Goal: Information Seeking & Learning: Understand process/instructions

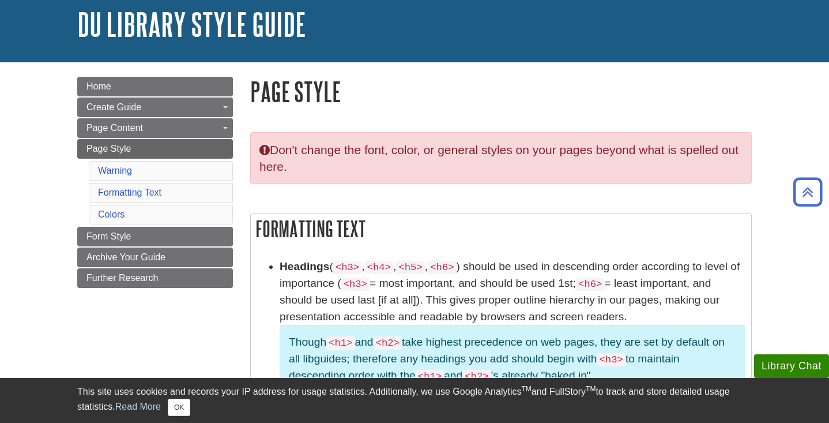
scroll to position [66, 0]
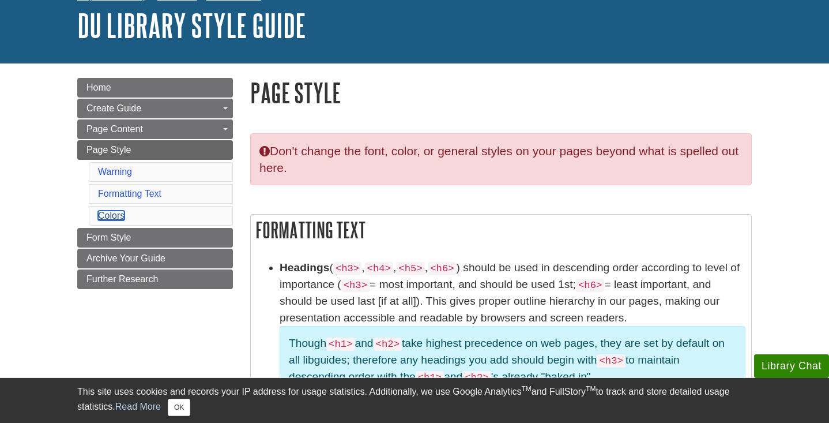
click at [118, 217] on link "Colors" at bounding box center [111, 215] width 27 height 10
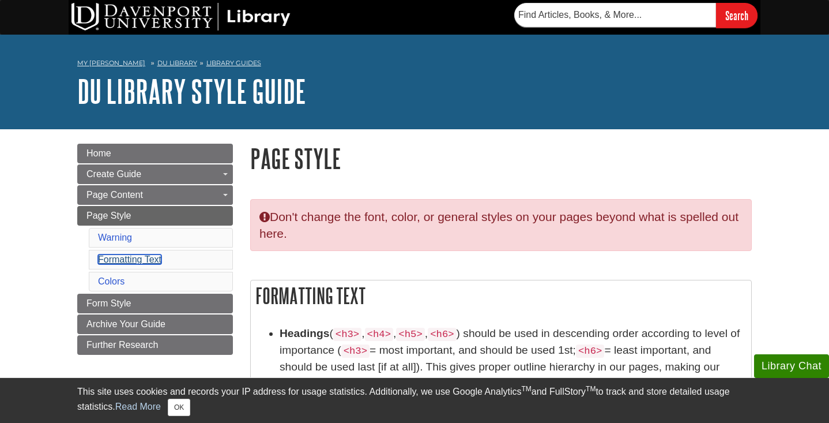
click at [145, 255] on link "Formatting Text" at bounding box center [129, 259] width 63 height 10
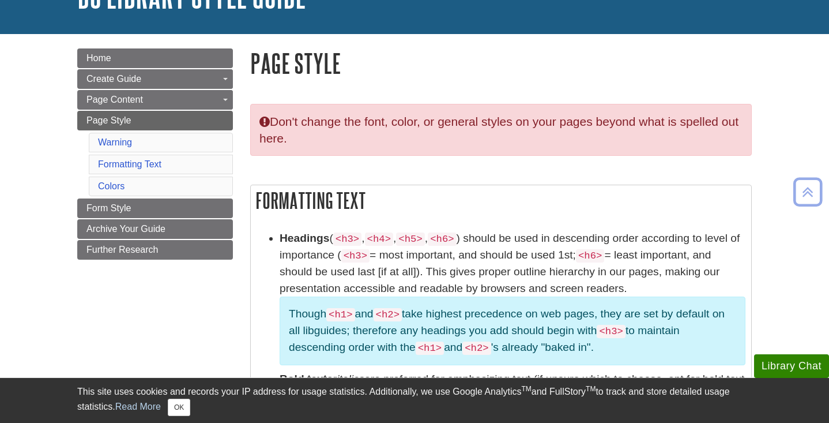
scroll to position [95, 0]
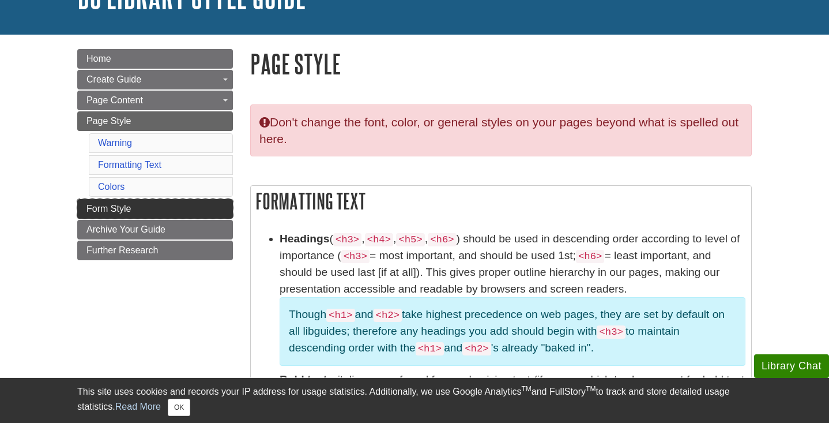
click at [148, 213] on link "Form Style" at bounding box center [155, 209] width 156 height 20
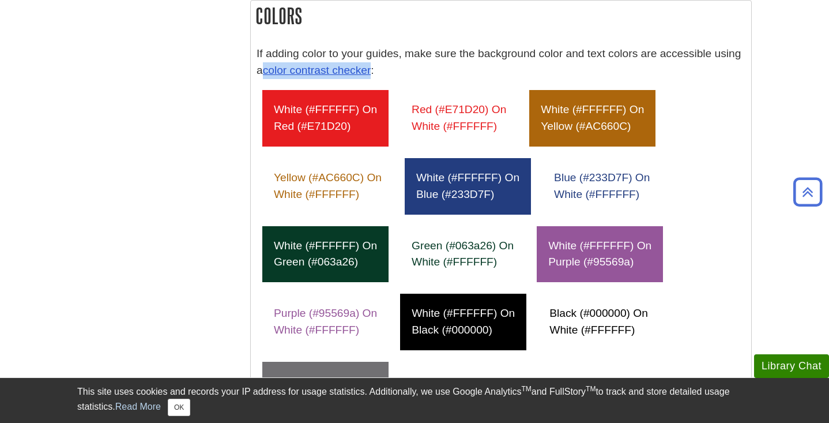
scroll to position [66, 0]
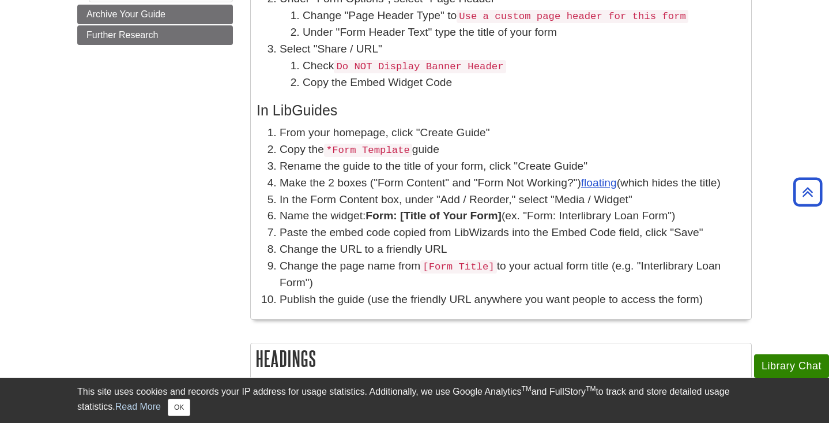
scroll to position [359, 0]
